Goal: Information Seeking & Learning: Compare options

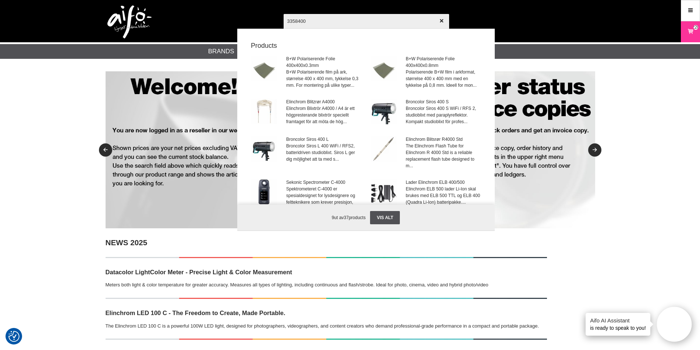
click at [320, 22] on input "3358400" at bounding box center [367, 21] width 166 height 26
drag, startPoint x: 325, startPoint y: 21, endPoint x: 279, endPoint y: 18, distance: 46.5
click at [279, 18] on div "3358400 Vis alt Products B+W Polariserende Folie 400x400x0.3mm B+W Polariserend…" at bounding box center [350, 21] width 501 height 42
paste input "Broncolor Light grid"
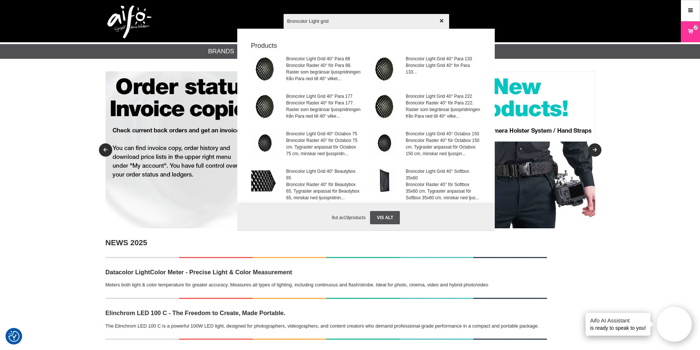
type input "Broncolor Light grid"
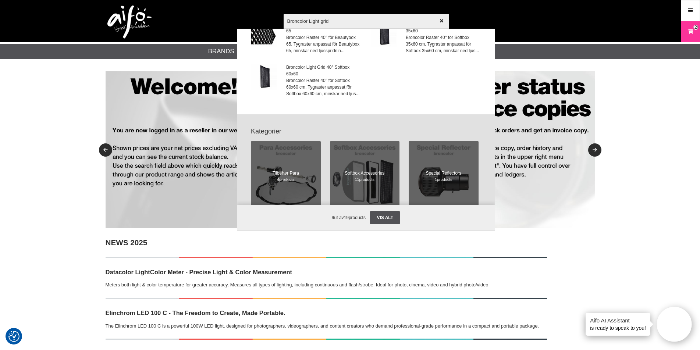
scroll to position [110, 0]
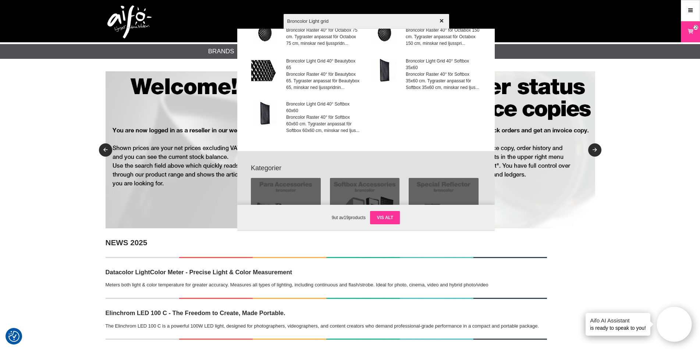
click at [390, 219] on link "Vis alt" at bounding box center [385, 217] width 30 height 13
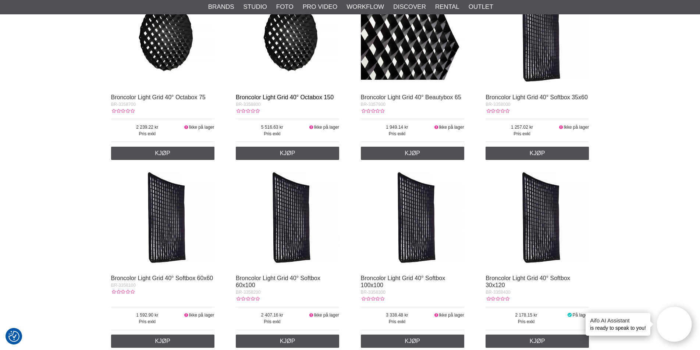
scroll to position [405, 0]
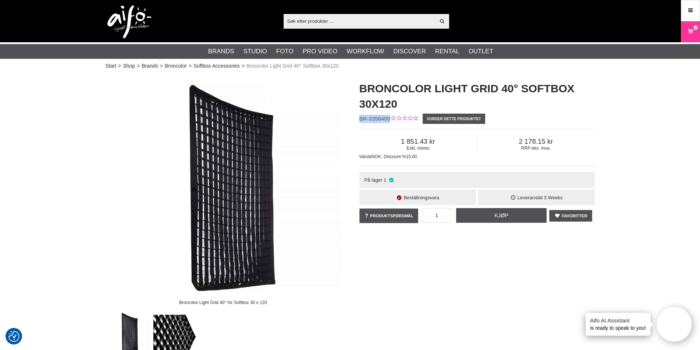
drag, startPoint x: 360, startPoint y: 118, endPoint x: 391, endPoint y: 125, distance: 31.6
click at [390, 117] on div "Broncolor Light Grid 40° Softbox 30x120 BR-3358400 Vurder dette produktet Exkl.…" at bounding box center [477, 153] width 254 height 159
copy div "BR-3358400"
click at [226, 66] on link "Softbox Accessories" at bounding box center [217, 66] width 46 height 8
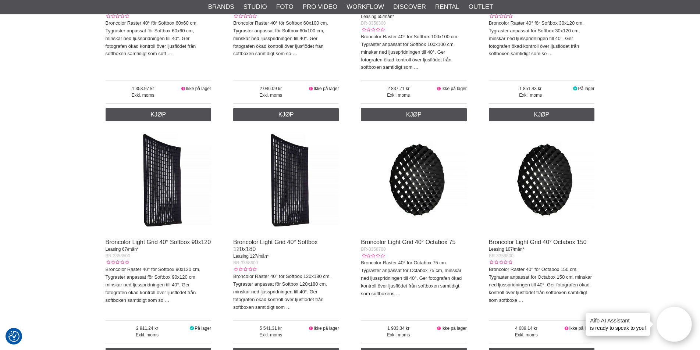
scroll to position [957, 0]
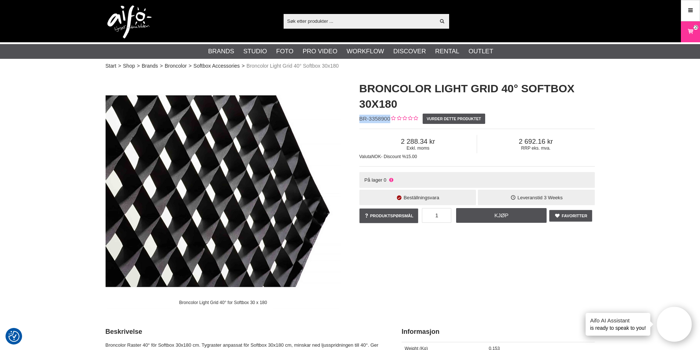
drag, startPoint x: 360, startPoint y: 118, endPoint x: 389, endPoint y: 118, distance: 29.4
click at [389, 118] on span "BR-3358900" at bounding box center [375, 119] width 31 height 6
copy span "BR-3358900"
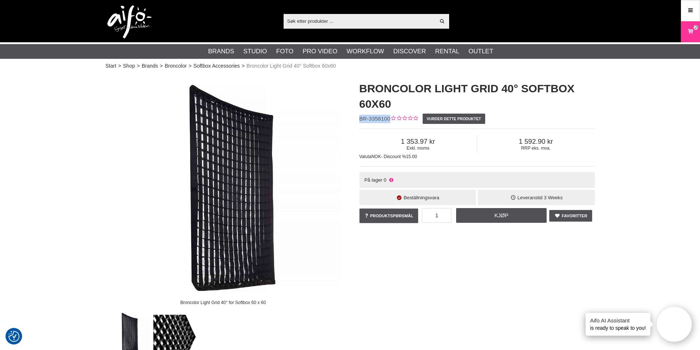
drag, startPoint x: 360, startPoint y: 118, endPoint x: 389, endPoint y: 120, distance: 28.8
click at [389, 120] on span "BR-3358100" at bounding box center [375, 119] width 31 height 6
copy span "BR-3358100"
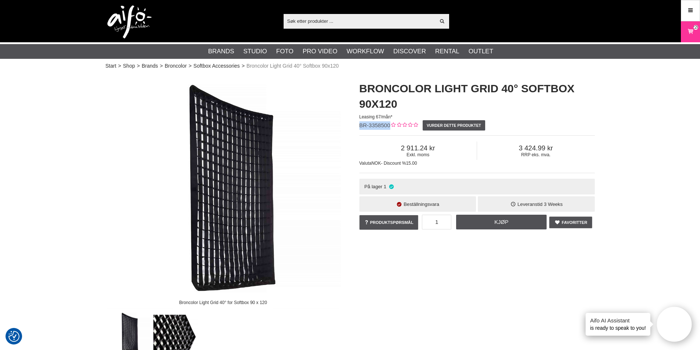
drag, startPoint x: 361, startPoint y: 124, endPoint x: 390, endPoint y: 123, distance: 29.1
click at [390, 123] on span "BR-3358500" at bounding box center [375, 125] width 31 height 6
copy span "BR-3358500"
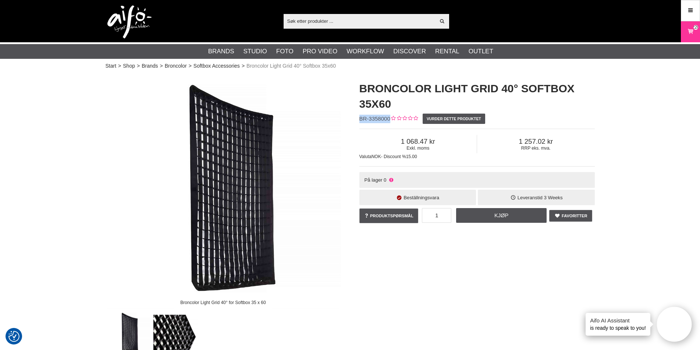
drag, startPoint x: 360, startPoint y: 117, endPoint x: 390, endPoint y: 117, distance: 30.2
click at [390, 117] on span "BR-3358000" at bounding box center [375, 119] width 31 height 6
copy span "BR-3358000"
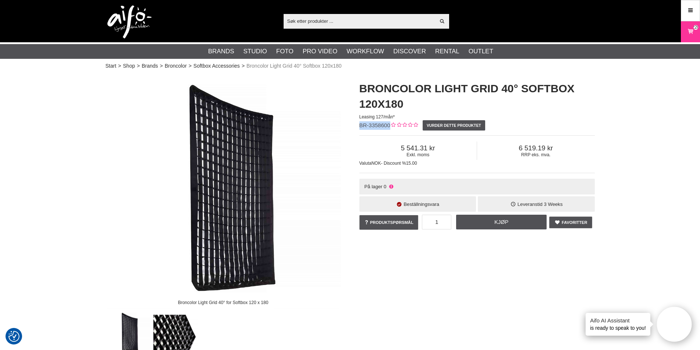
drag, startPoint x: 361, startPoint y: 125, endPoint x: 390, endPoint y: 123, distance: 29.1
click at [390, 123] on span "BR-3358600" at bounding box center [375, 125] width 31 height 6
copy span "BR-3358600"
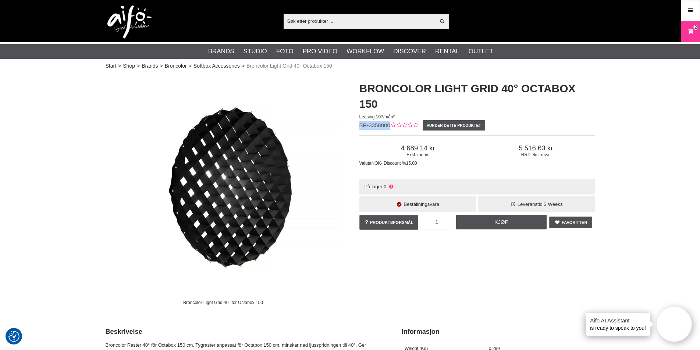
drag, startPoint x: 360, startPoint y: 127, endPoint x: 389, endPoint y: 124, distance: 28.8
click at [389, 124] on span "BR-3358800" at bounding box center [375, 125] width 31 height 6
copy span "BR-3358800"
click at [339, 19] on input "text" at bounding box center [360, 20] width 152 height 11
paste input "BR-3340104"
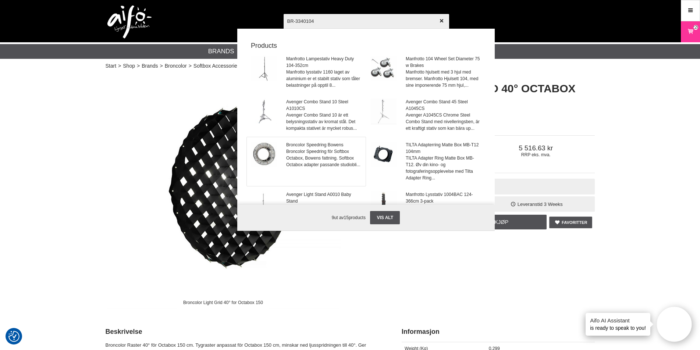
type input "BR-3340104"
click at [324, 163] on span "Broncolor Speedring för Softbox Octabox, Bowens fattning. Softbox Octabox adapt…" at bounding box center [323, 158] width 75 height 20
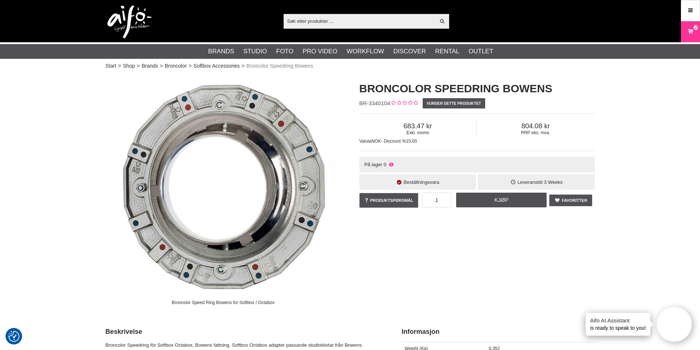
click at [302, 24] on input "text" at bounding box center [360, 20] width 152 height 11
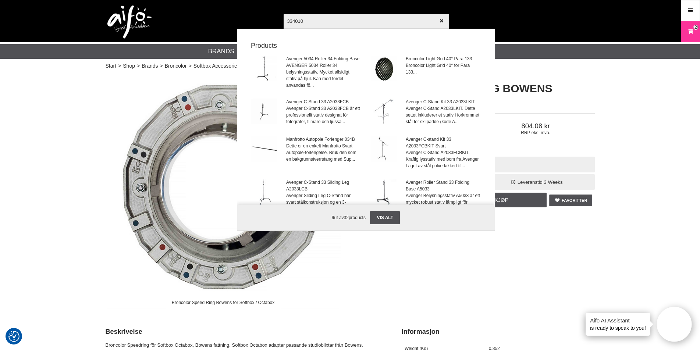
type input "3340100"
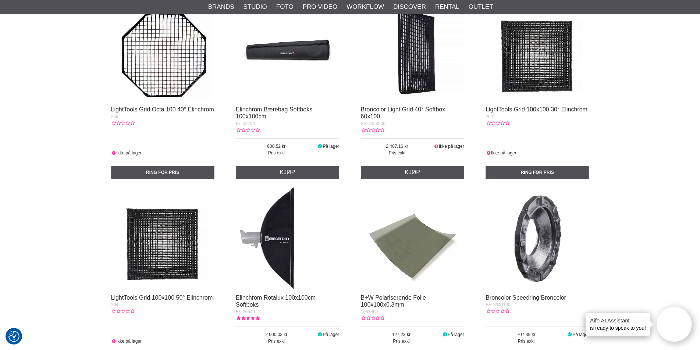
scroll to position [589, 0]
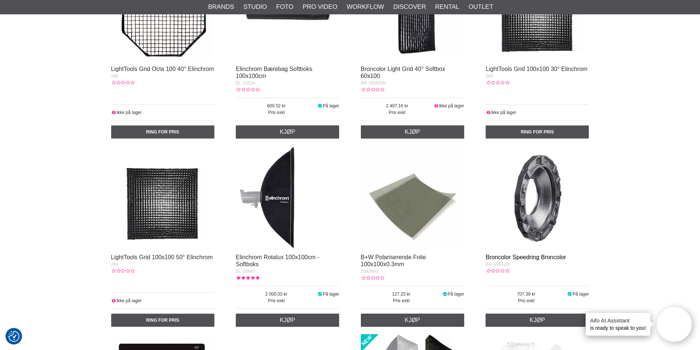
click at [513, 257] on link "Broncolor Speedring Broncolor" at bounding box center [526, 257] width 81 height 6
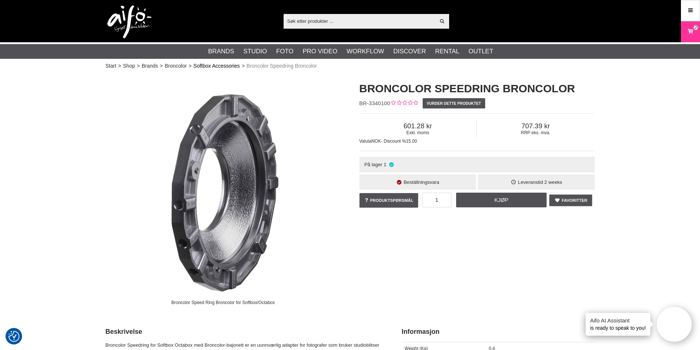
click at [225, 68] on link "Softbox Accessories" at bounding box center [217, 66] width 46 height 8
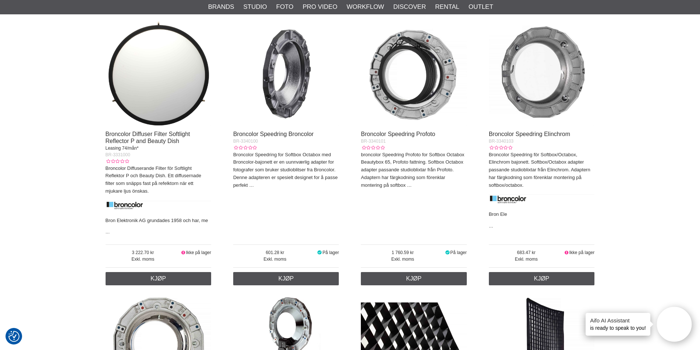
scroll to position [294, 0]
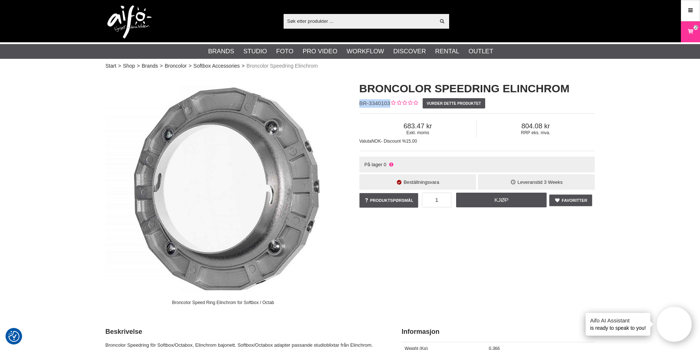
drag, startPoint x: 359, startPoint y: 103, endPoint x: 390, endPoint y: 105, distance: 31.3
click at [390, 105] on div "Broncolor Speedring Elinchrom BR-3340103 Vurder dette produktet Exkl. moms 683.…" at bounding box center [477, 145] width 254 height 143
copy span "BR-3340103"
